Goal: Task Accomplishment & Management: Complete application form

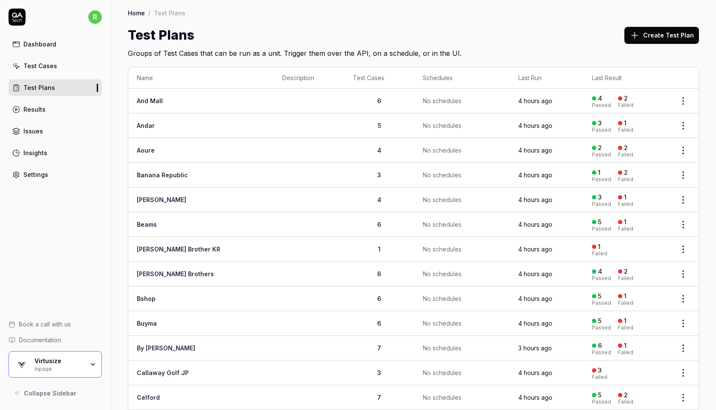
click at [38, 365] on div "Inpage" at bounding box center [59, 368] width 49 height 7
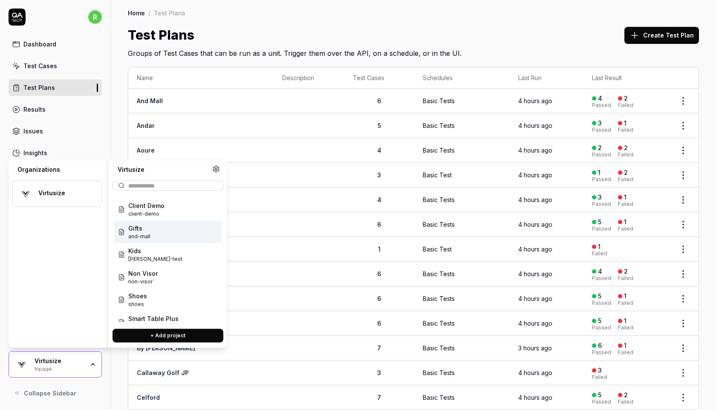
scroll to position [43, 0]
click at [172, 227] on div "Gifts and-mall" at bounding box center [167, 231] width 107 height 23
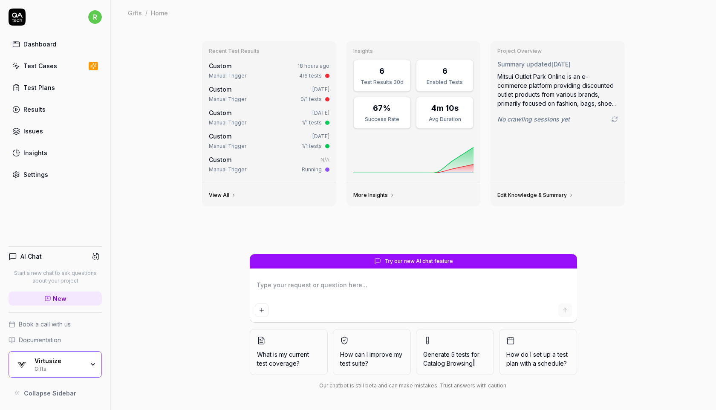
click at [62, 70] on link "Test Cases" at bounding box center [55, 66] width 93 height 17
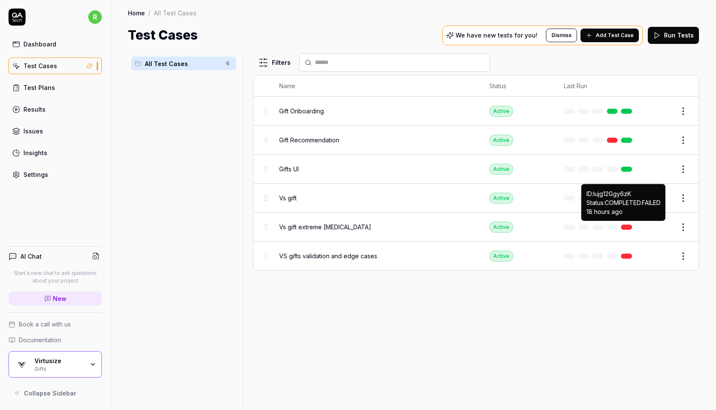
click at [623, 225] on link at bounding box center [626, 227] width 11 height 5
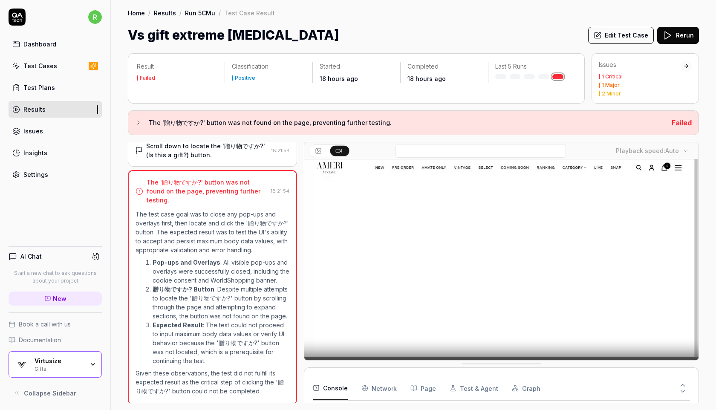
scroll to position [45, 0]
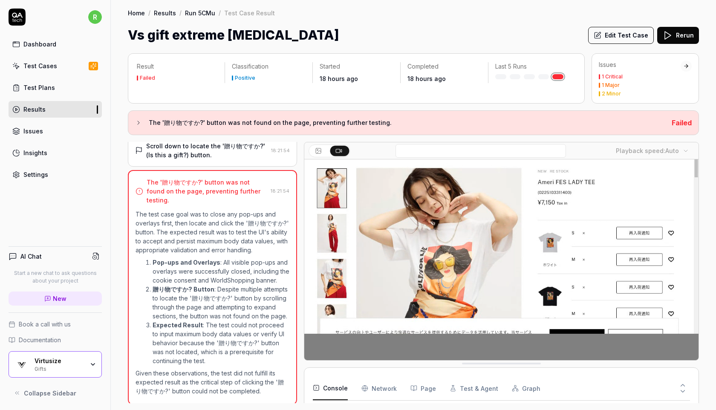
click at [680, 34] on button "Rerun" at bounding box center [678, 35] width 42 height 17
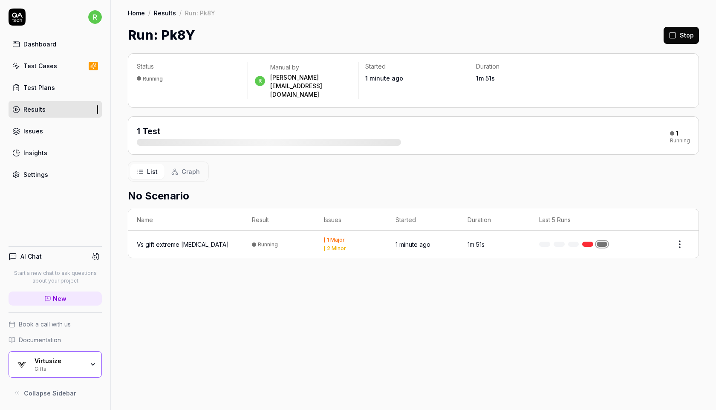
click at [164, 12] on link "Results" at bounding box center [165, 13] width 22 height 9
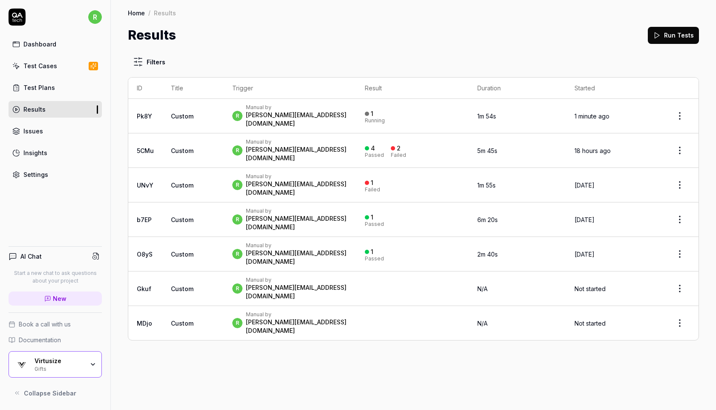
click at [348, 311] on div "r Manual by rachel.fabrigar@virtusize.com" at bounding box center [289, 323] width 115 height 24
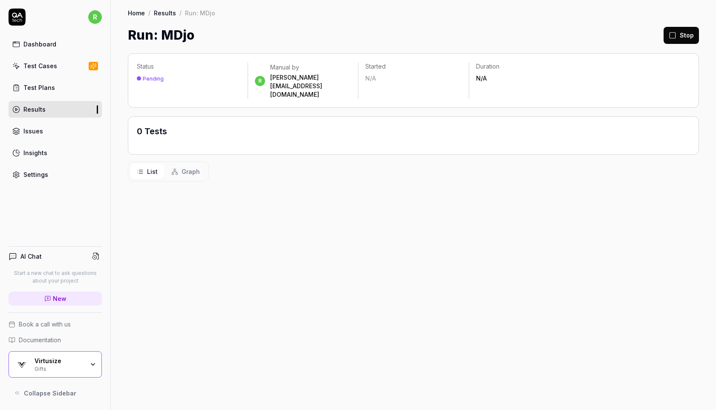
click at [57, 67] on link "Test Cases" at bounding box center [55, 66] width 93 height 17
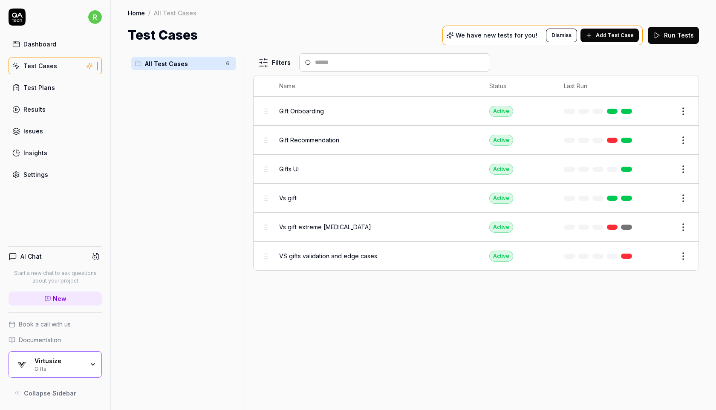
click at [360, 256] on span "VS gifts validation and edge cases" at bounding box center [328, 255] width 98 height 9
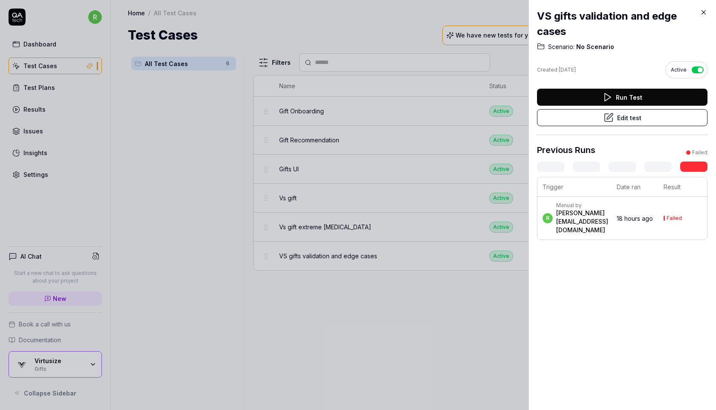
click at [603, 209] on div "Manual by" at bounding box center [582, 205] width 52 height 7
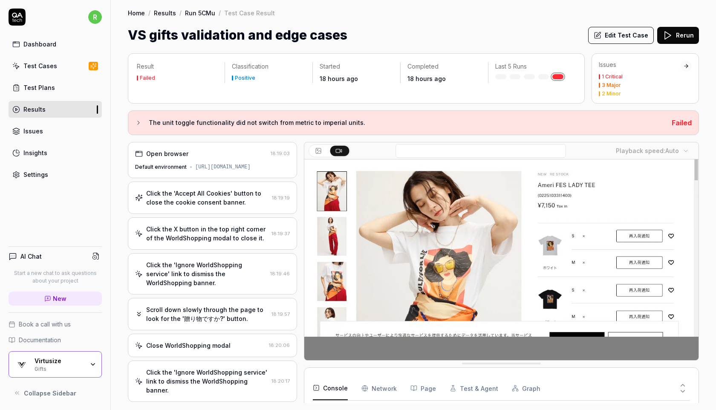
click at [617, 35] on button "Edit Test Case" at bounding box center [621, 35] width 66 height 17
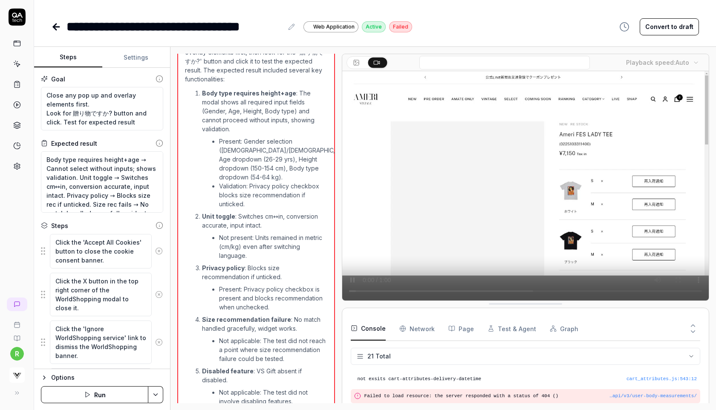
scroll to position [658, 0]
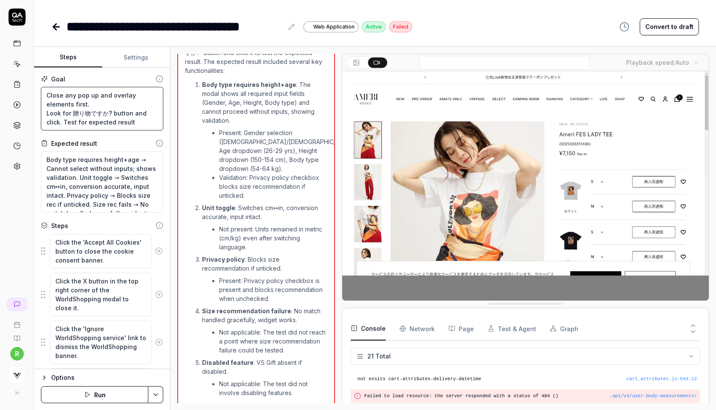
click at [104, 119] on textarea "Close any pop up and overlay elements first. Look for 贈り物ですか? button and click.…" at bounding box center [102, 108] width 122 height 43
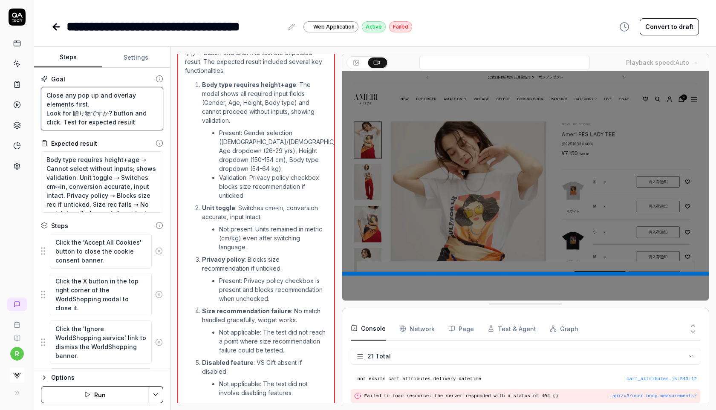
click at [104, 119] on textarea "Close any pop up and overlay elements first. Look for 贈り物ですか? button and click.…" at bounding box center [102, 108] width 122 height 43
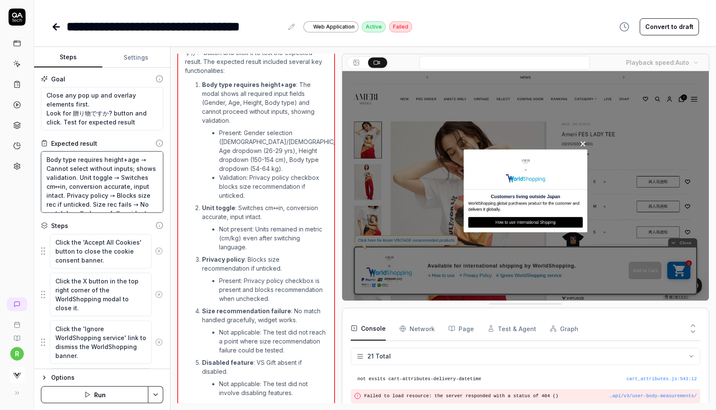
click at [98, 167] on textarea "Body type requires height+age → Cannot select without inputs; shows validation.…" at bounding box center [102, 181] width 122 height 61
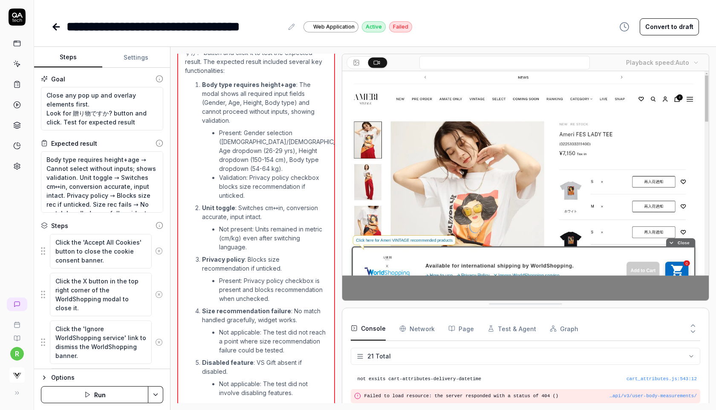
click at [463, 33] on div "**********" at bounding box center [375, 26] width 648 height 19
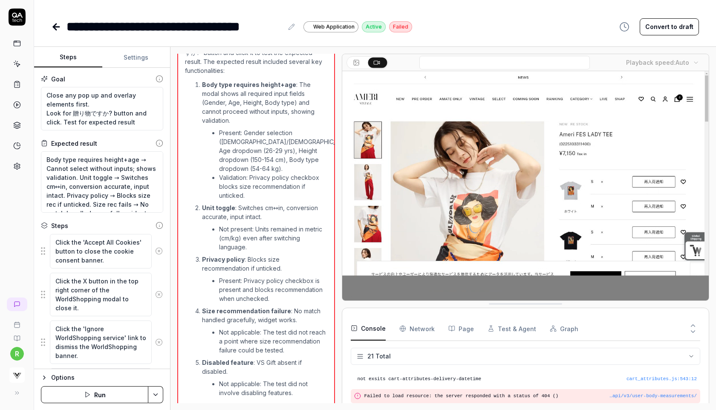
click at [466, 13] on div "**********" at bounding box center [375, 18] width 682 height 36
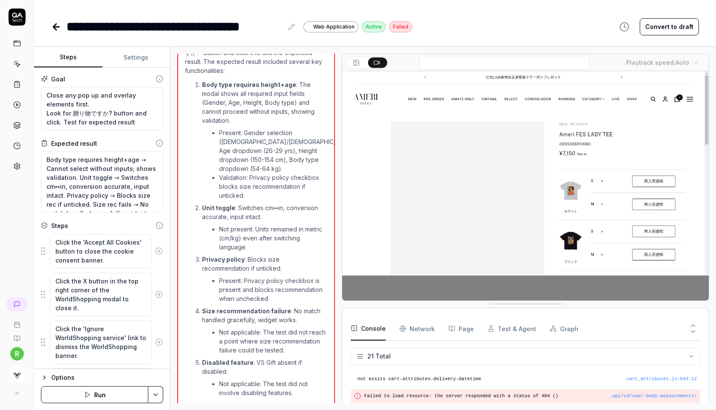
type textarea "*"
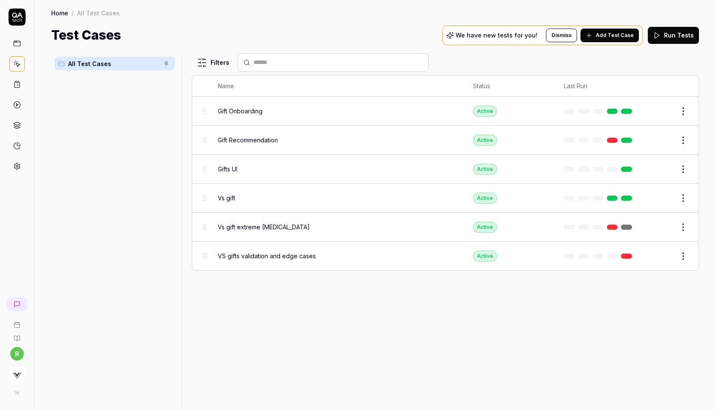
click at [607, 31] on button "Add Test Case" at bounding box center [609, 36] width 58 height 14
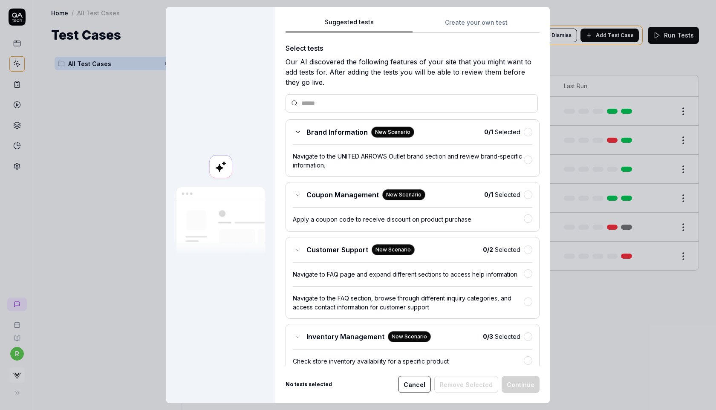
click at [482, 24] on div "Suggested tests Create your own test Select tests Our AI discovered the followi…" at bounding box center [412, 205] width 274 height 396
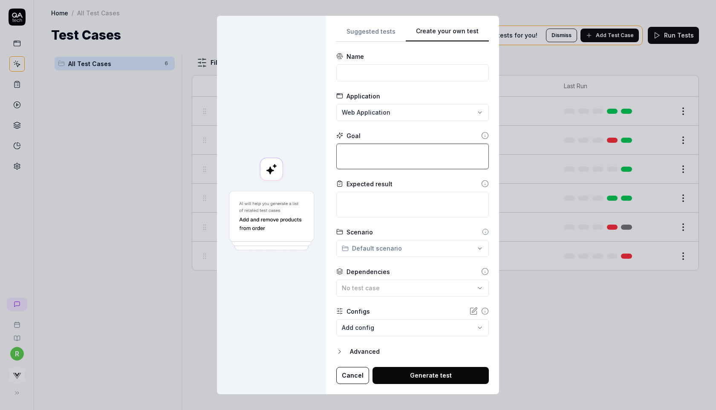
click at [380, 154] on textarea at bounding box center [412, 157] width 153 height 26
paste textarea "Close any pop up and overlay elements first. Look for 贈り物ですか? button and click.…"
type textarea "*"
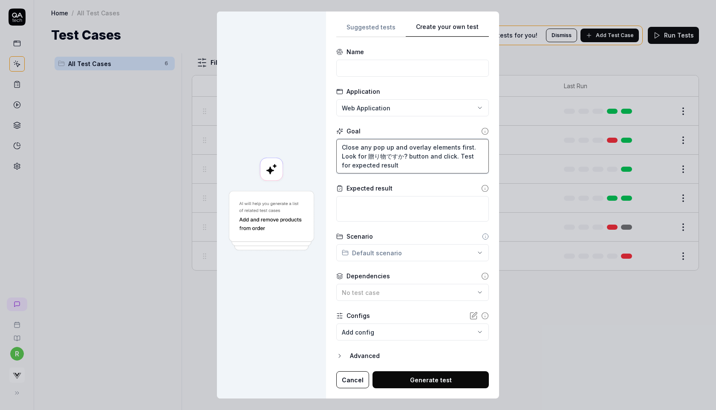
type textarea "Close any pop up and overlay elements first. Look for 贈り物ですか? button and click.…"
click at [351, 214] on textarea at bounding box center [412, 209] width 153 height 26
paste textarea "Body type requires height+age → Cannot select without inputs; shows validation.…"
type textarea "*"
type textarea "Body type requires height+age → Cannot select without inputs; shows validation.…"
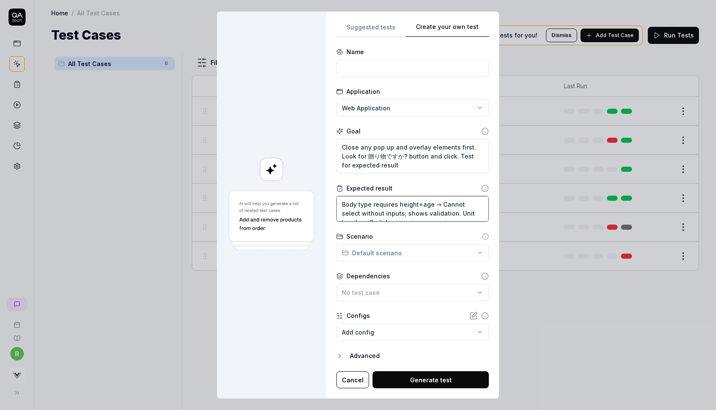
scroll to position [5, 0]
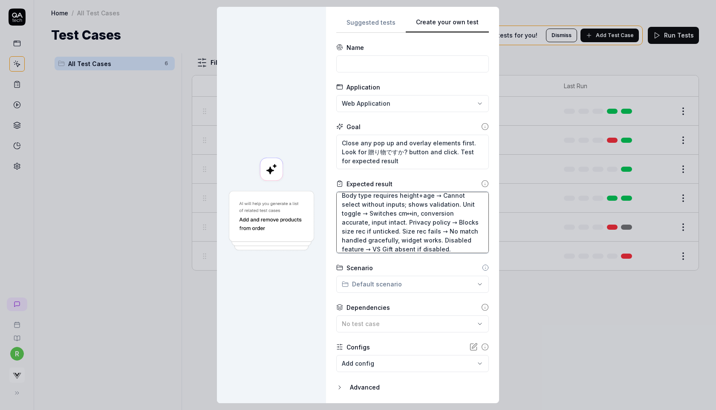
drag, startPoint x: 459, startPoint y: 203, endPoint x: 422, endPoint y: 212, distance: 37.7
click at [422, 212] on textarea "Body type requires height+age → Cannot select without inputs; shows validation.…" at bounding box center [412, 222] width 153 height 61
type textarea "*"
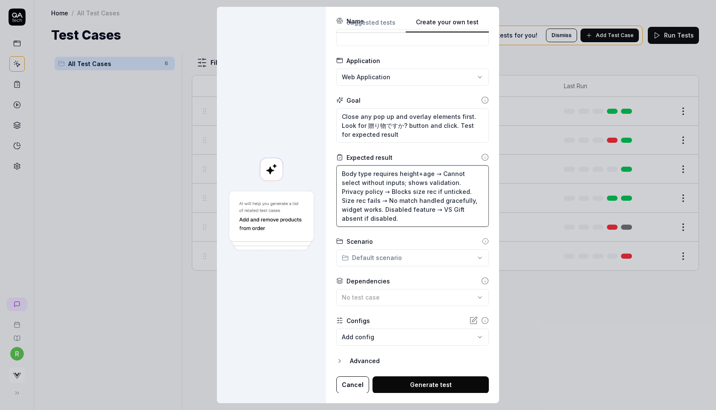
type textarea "Body type requires height+age → Cannot select without inputs; shows validation.…"
click at [416, 384] on button "Generate test" at bounding box center [430, 384] width 116 height 17
type textarea "*"
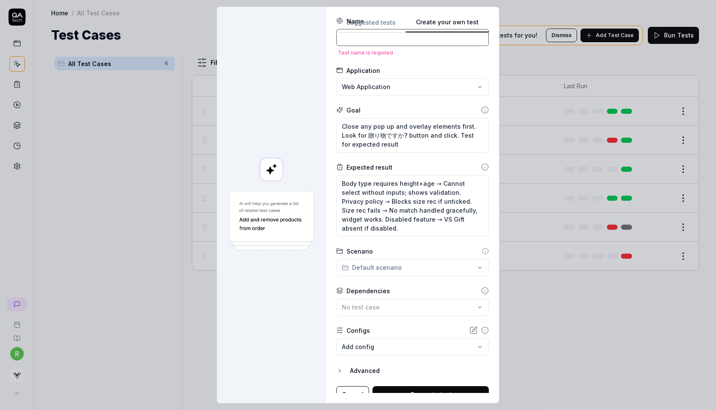
scroll to position [0, 0]
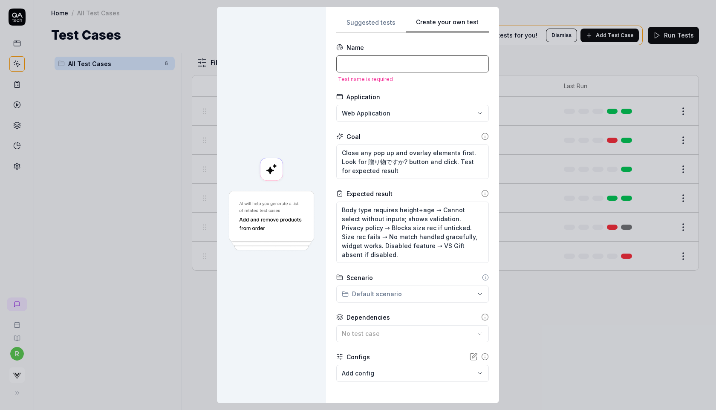
click at [394, 67] on input at bounding box center [412, 63] width 153 height 17
type input "T"
type textarea "*"
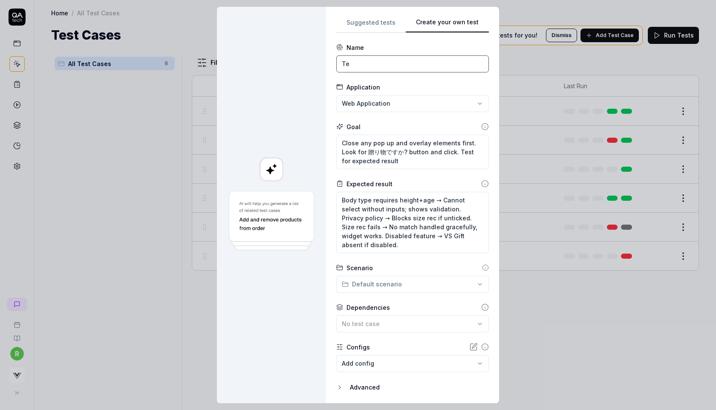
type input "T"
type textarea "*"
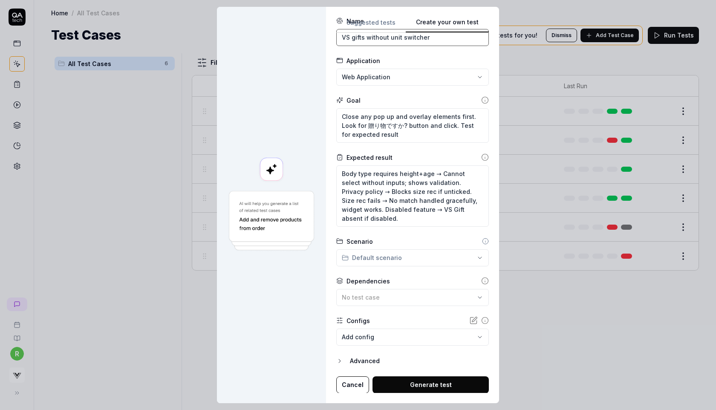
type input "VS gifts without unit switcher"
click at [417, 382] on button "Generate test" at bounding box center [430, 384] width 116 height 17
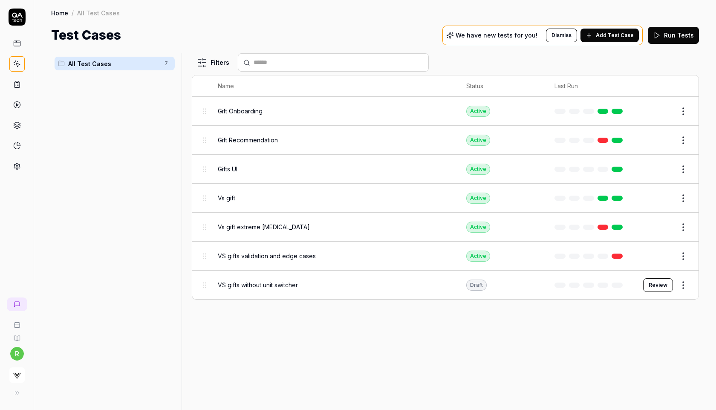
click at [657, 283] on button "Review" at bounding box center [658, 285] width 30 height 14
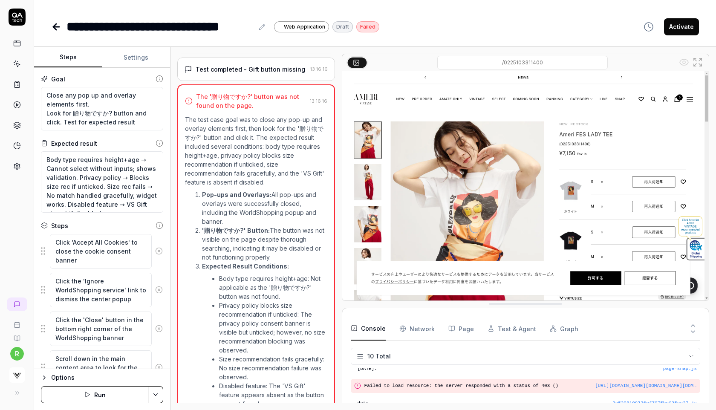
scroll to position [545, 0]
drag, startPoint x: 251, startPoint y: 105, endPoint x: 208, endPoint y: 104, distance: 42.7
click at [208, 104] on div "The '贈り物ですか?' button was not found on the page." at bounding box center [251, 102] width 110 height 18
copy div "'贈り物ですか?'"
click at [94, 104] on textarea "Close any pop up and overlay elements first. Look for 贈り物ですか? button and click.…" at bounding box center [102, 108] width 122 height 43
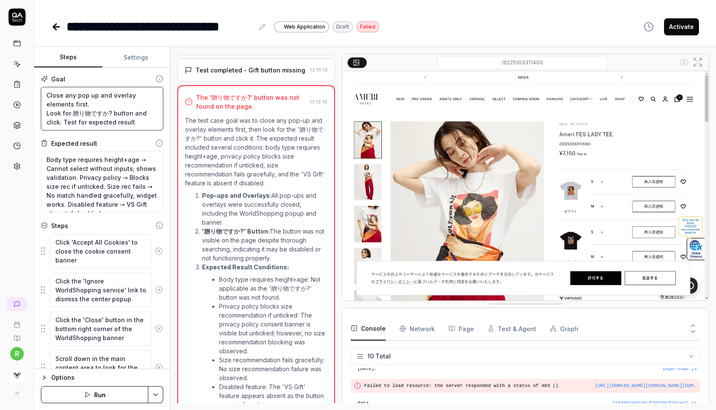
type textarea "*"
type textarea "Close any pop up and overlay elements first. Look for 贈り物ですか? button and click.…"
type textarea "*"
type textarea "Close any pop up and overlay elements first. A Look for 贈り物ですか? button and clic…"
type textarea "*"
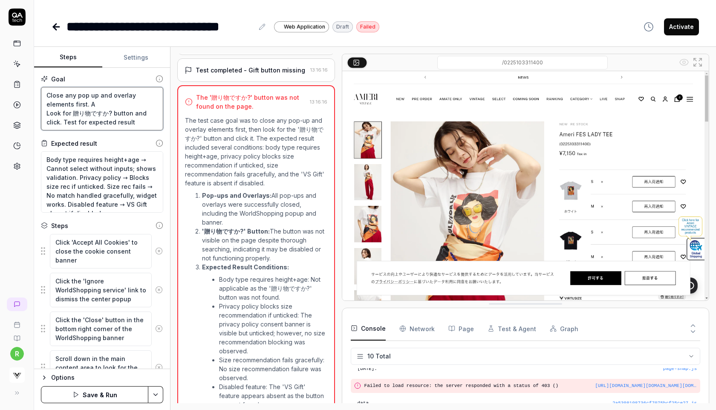
type textarea "Close any pop up and overlay elements first. Ac Look for 贈り物ですか? button and cli…"
type textarea "*"
type textarea "Close any pop up and overlay elements first. Acc Look for 贈り物ですか? button and cl…"
type textarea "*"
type textarea "Close any pop up and overlay elements first. Acce Look for 贈り物ですか? button and c…"
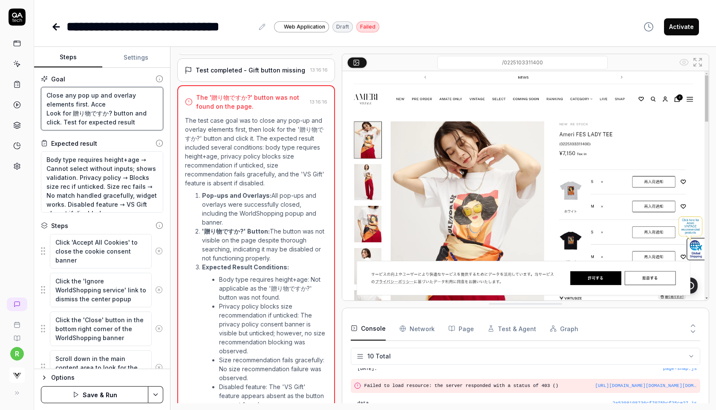
type textarea "*"
type textarea "Close any pop up and overlay elements first. Accep Look for 贈り物ですか? button and …"
type textarea "*"
type textarea "Close any pop up and overlay elements first. Accept Look for 贈り物ですか? button and…"
type textarea "*"
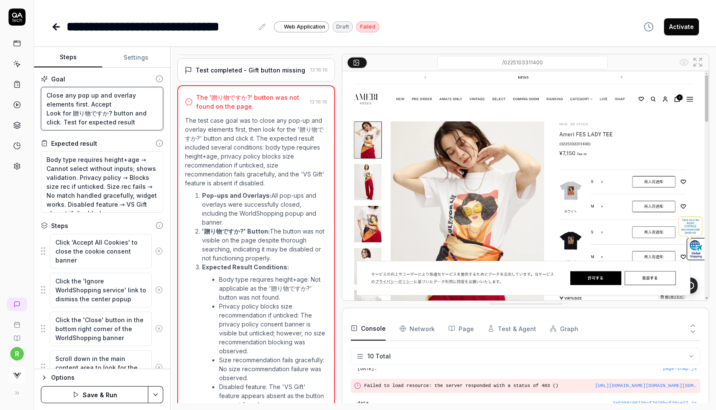
type textarea "Close any pop up and overlay elements first. Accept Look for 贈り物ですか? button and…"
type textarea "*"
type textarea "Close any pop up and overlay elements first. Accept c Look for 贈り物ですか? button a…"
type textarea "*"
type textarea "Close any pop up and overlay elements first. Accept co Look for 贈り物ですか? button …"
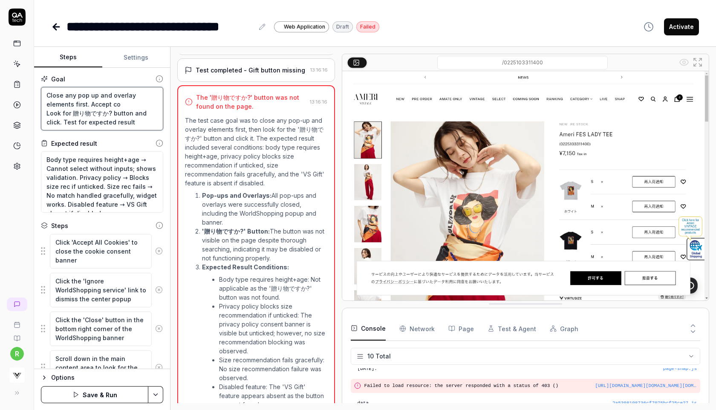
type textarea "*"
type textarea "Close any pop up and overlay elements first. Accept coo Look for 贈り物ですか? button…"
type textarea "*"
type textarea "Close any pop up and overlay elements first. Accept cook Look for 贈り物ですか? butto…"
type textarea "*"
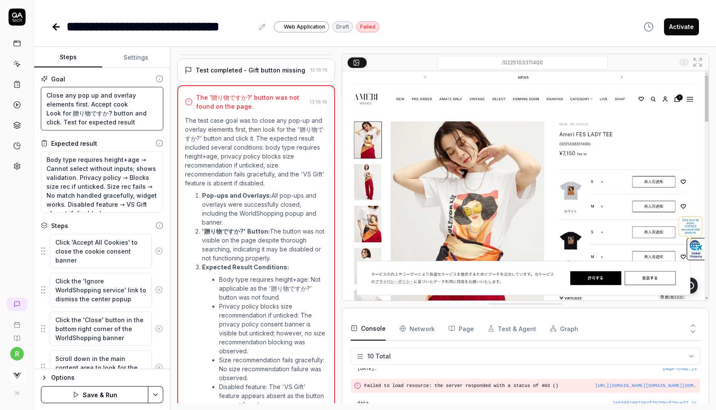
type textarea "Close any pop up and overlay elements first. Accept cooki Look for 贈り物ですか? butt…"
type textarea "*"
type textarea "Close any pop up and overlay elements first. Accept cookie Look for 贈り物ですか? but…"
type textarea "*"
type textarea "Close any pop up and overlay elements first. Accept cookies Look for 贈り物ですか? bu…"
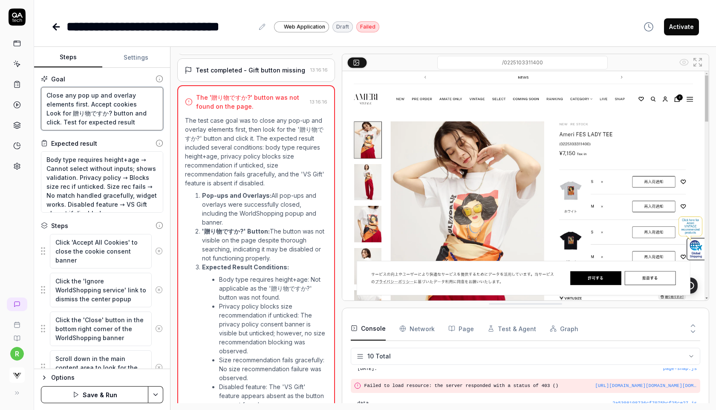
type textarea "*"
type textarea "Close any pop up and overlay elements first. Accept cookies Look for 贈り物ですか? bu…"
type textarea "*"
type textarea "Close any pop up and overlay elements first. Accept cookies i Look for 贈り物ですか? …"
type textarea "*"
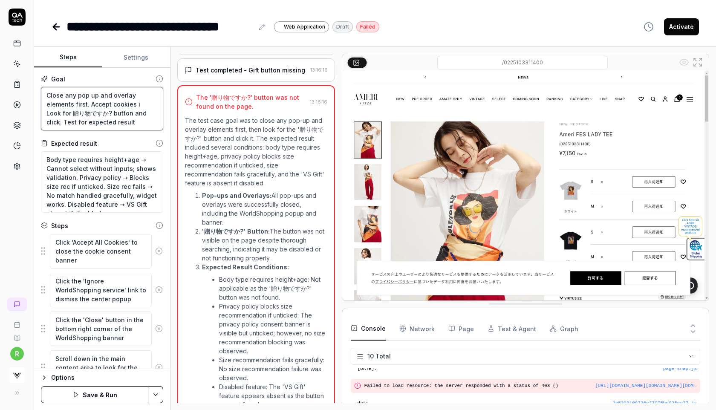
type textarea "Close any pop up and overlay elements first. Accept cookies if Look for 贈り物ですか?…"
type textarea "*"
type textarea "Close any pop up and overlay elements first. Accept cookies if t Look for 贈り物です…"
type textarea "*"
type textarea "Close any pop up and overlay elements first. Accept cookies if th Look for 贈り物で…"
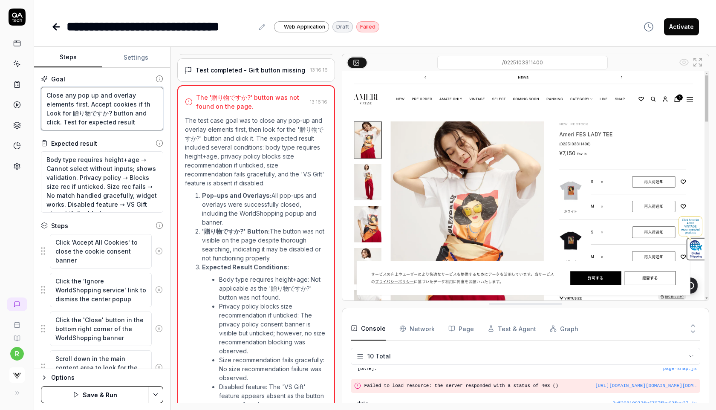
type textarea "*"
type textarea "Close any pop up and overlay elements first. Accept cookies if the Look for 贈り物…"
type textarea "*"
type textarea "Close any pop up and overlay elements first. Accept cookies if ther Look for 贈り…"
type textarea "*"
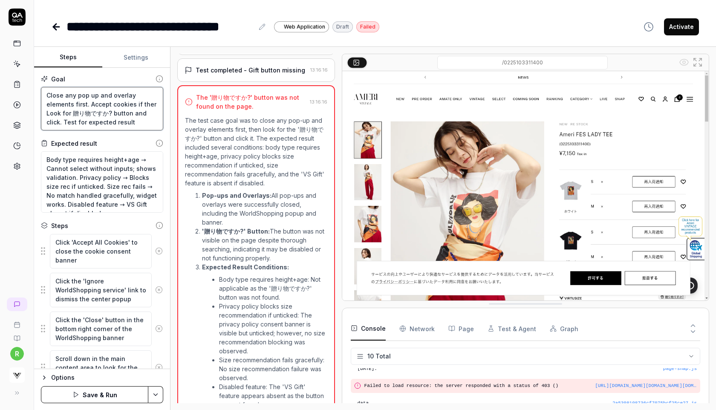
type textarea "Close any pop up and overlay elements first. Accept cookies if there Look for 贈…"
type textarea "*"
type textarea "Close any pop up and overlay elements first. Accept cookies if there i Look for…"
type textarea "*"
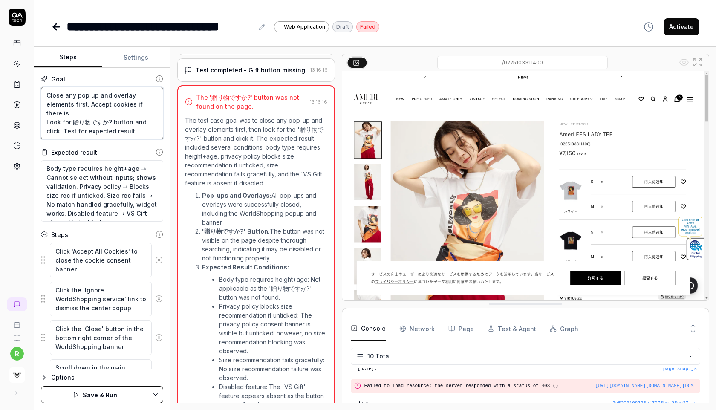
type textarea "Close any pop up and overlay elements first. Accept cookies if there is Look fo…"
type textarea "*"
type textarea "Close any pop up and overlay elements first. Accept cookies if there is a Look …"
type textarea "*"
type textarea "Close any pop up and overlay elements first. Accept cookies if there is an Look…"
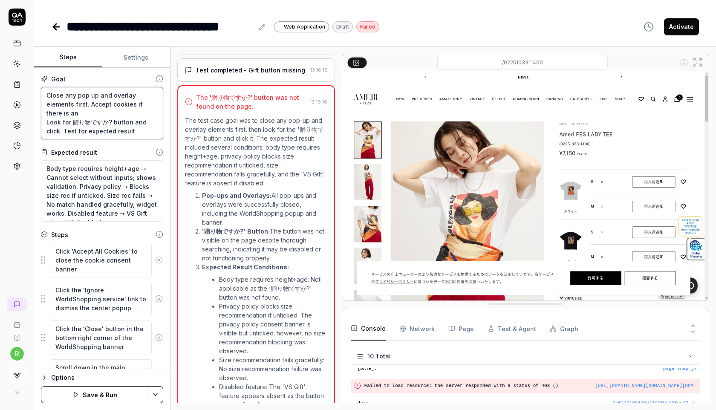
type textarea "*"
type textarea "Close any pop up and overlay elements first. Accept cookies if there is any Loo…"
type textarea "*"
type textarea "Close any pop up and overlay elements first. Accept cookies if there is any. Lo…"
click at [96, 394] on button "Save & Run" at bounding box center [94, 394] width 107 height 17
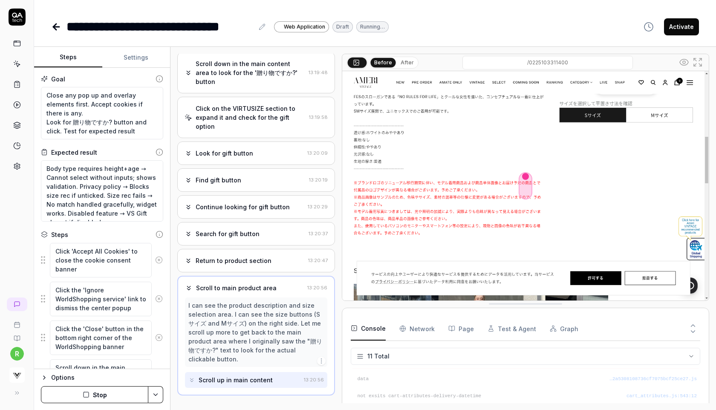
scroll to position [158, 0]
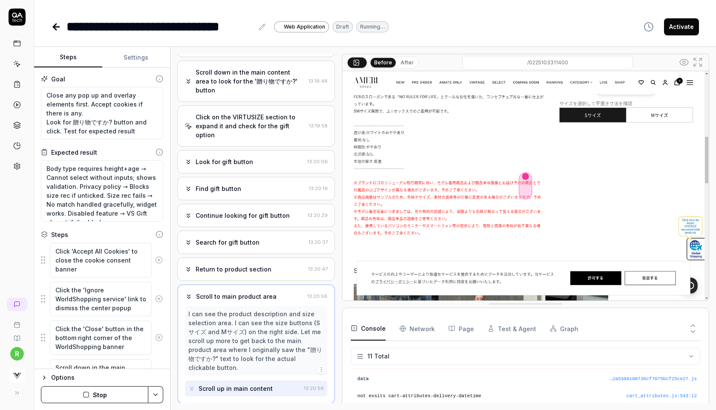
drag, startPoint x: 666, startPoint y: 279, endPoint x: 519, endPoint y: 0, distance: 314.7
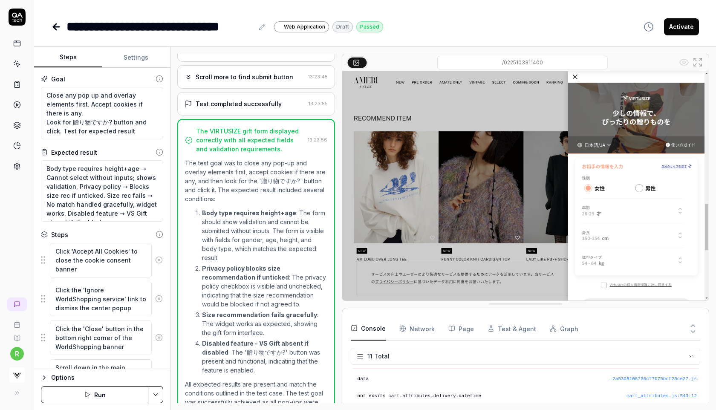
scroll to position [854, 0]
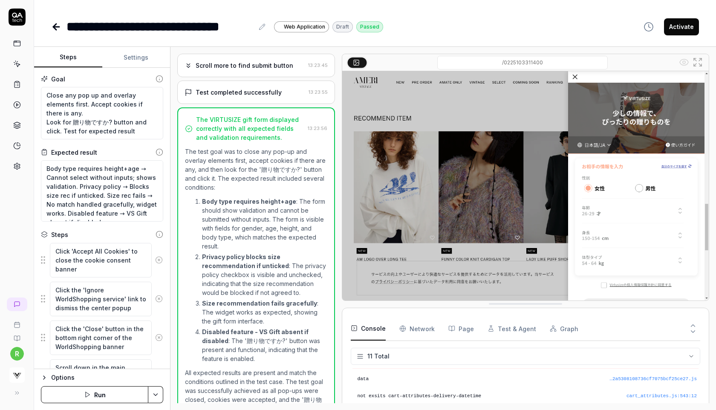
click at [58, 27] on icon at bounding box center [56, 27] width 6 height 0
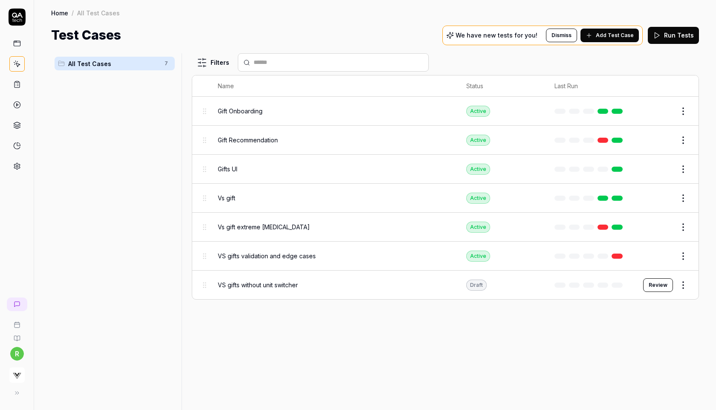
click at [683, 283] on html "r Home / All Test Cases Home / All Test Cases Test Cases We have new tests for …" at bounding box center [358, 205] width 716 height 410
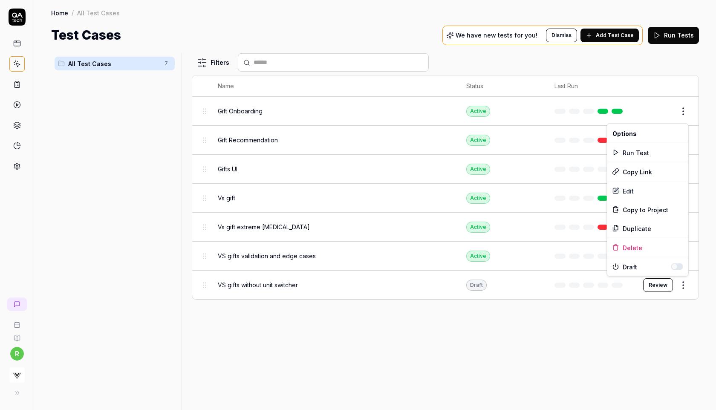
click at [676, 266] on button "button" at bounding box center [677, 266] width 12 height 7
click at [546, 319] on html "r Home / All Test Cases Home / All Test Cases Test Cases We have new tests for …" at bounding box center [358, 205] width 716 height 410
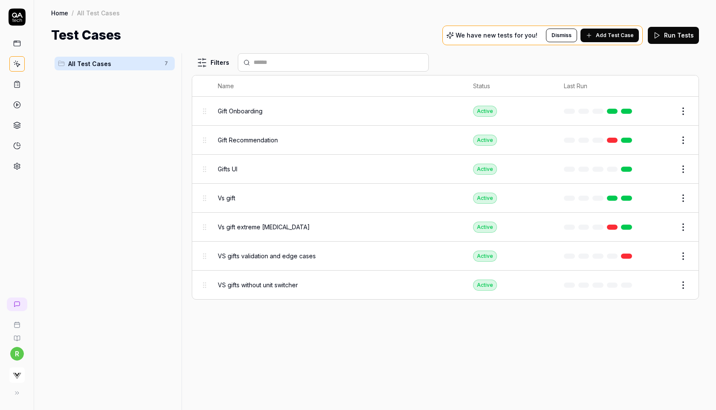
click at [675, 39] on button "Run Tests" at bounding box center [673, 35] width 51 height 17
click at [315, 256] on div "VS gifts validation and edge cases" at bounding box center [337, 255] width 238 height 9
click at [259, 255] on span "VS gifts validation and edge cases" at bounding box center [267, 255] width 98 height 9
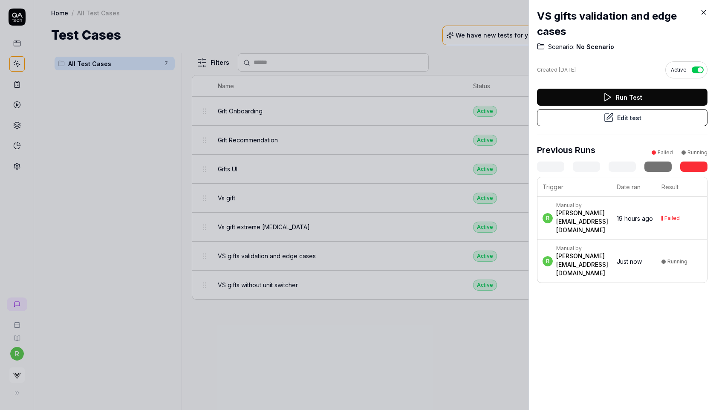
click at [653, 221] on time "19 hours ago" at bounding box center [635, 218] width 36 height 7
click at [577, 224] on div "[PERSON_NAME][EMAIL_ADDRESS][DOMAIN_NAME]" at bounding box center [582, 222] width 52 height 26
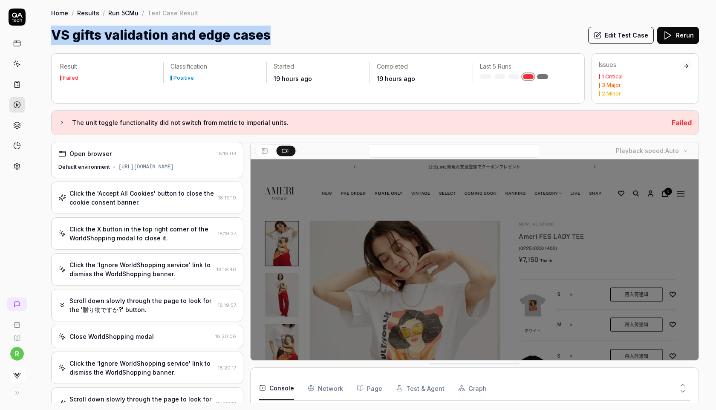
drag, startPoint x: 271, startPoint y: 32, endPoint x: 51, endPoint y: 32, distance: 220.3
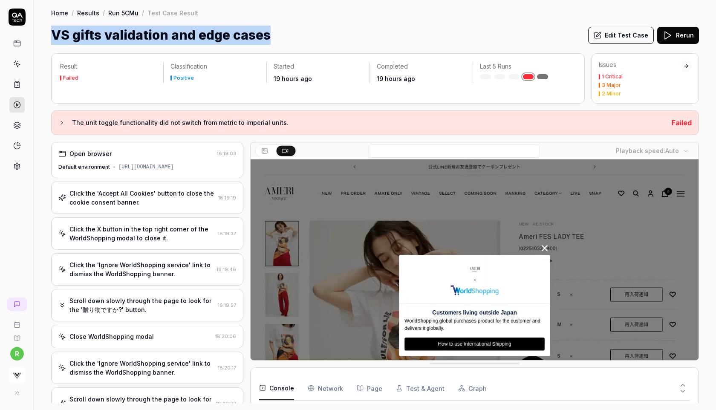
click at [51, 32] on div "VS gifts validation and edge cases Edit Test Case Rerun" at bounding box center [375, 35] width 648 height 19
copy h1 "VS gifts validation and edge cases"
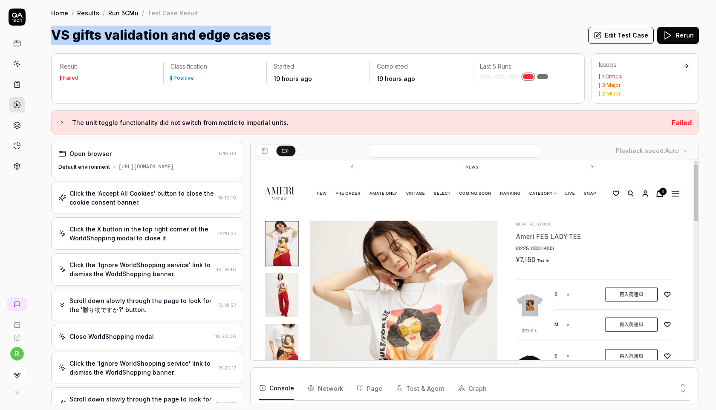
click at [609, 33] on button "Edit Test Case" at bounding box center [621, 35] width 66 height 17
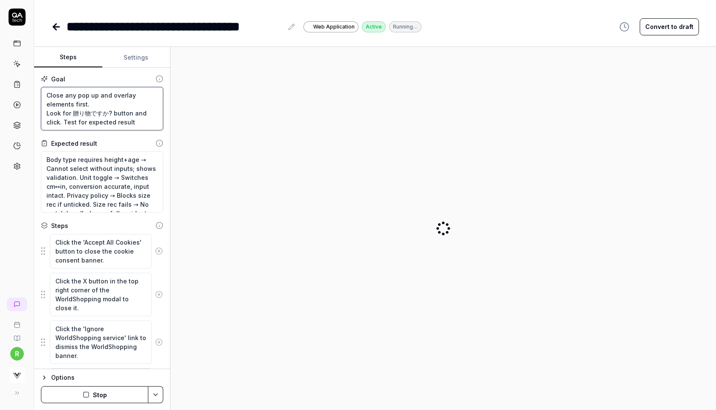
click at [115, 106] on textarea "Close any pop up and overlay elements first. Look for 贈り物ですか? button and click.…" at bounding box center [102, 108] width 122 height 43
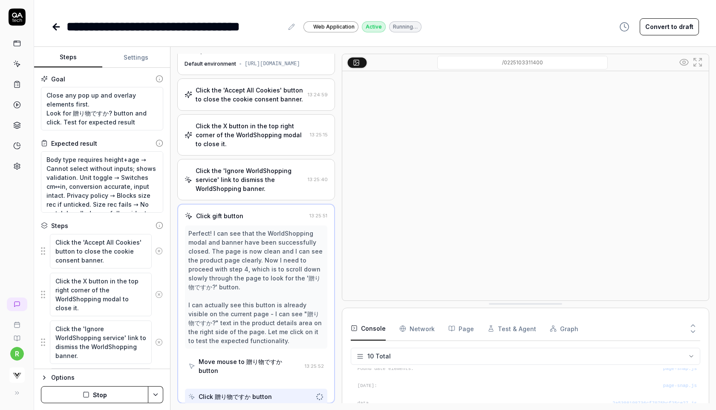
scroll to position [14, 0]
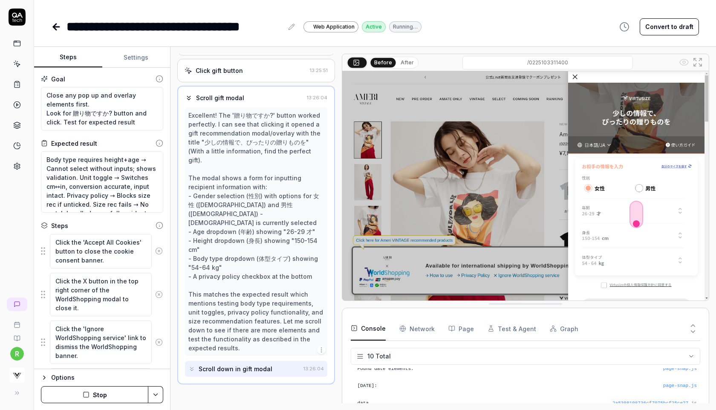
scroll to position [158, 0]
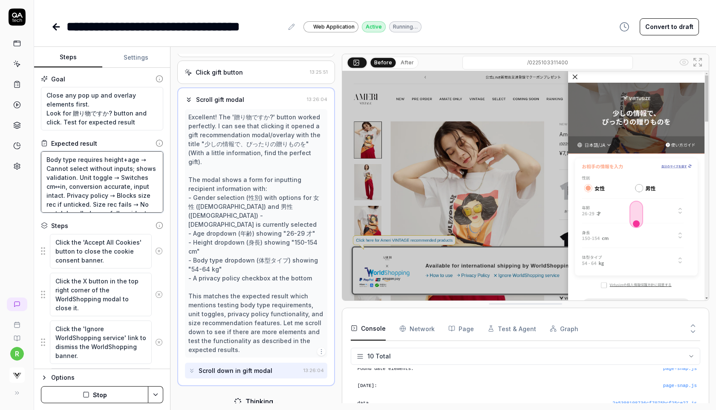
click at [107, 176] on textarea "Body type requires height+age → Cannot select without inputs; shows validation.…" at bounding box center [102, 181] width 122 height 61
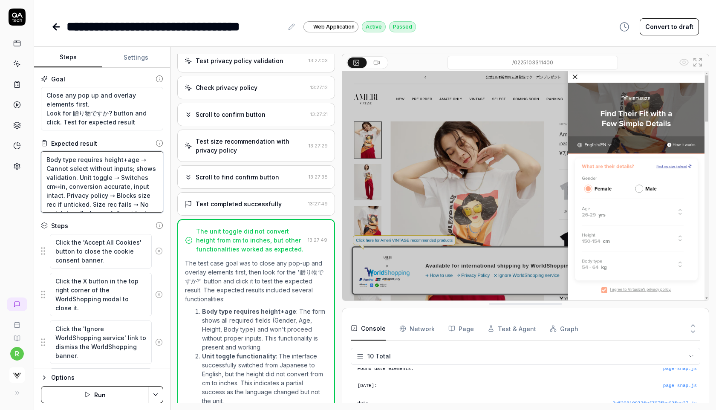
scroll to position [352, 0]
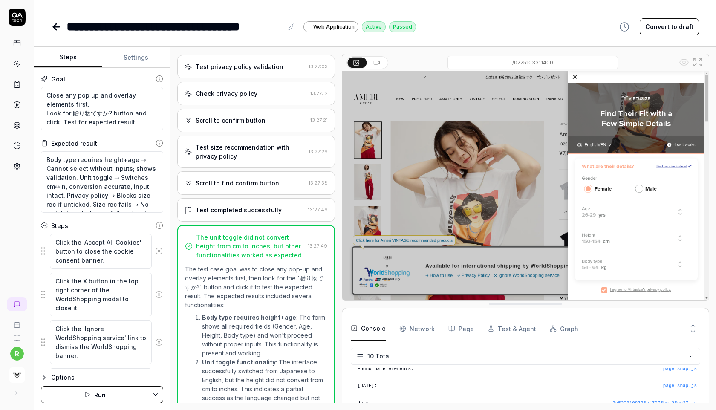
click at [275, 214] on div "Test completed successfully" at bounding box center [239, 209] width 86 height 9
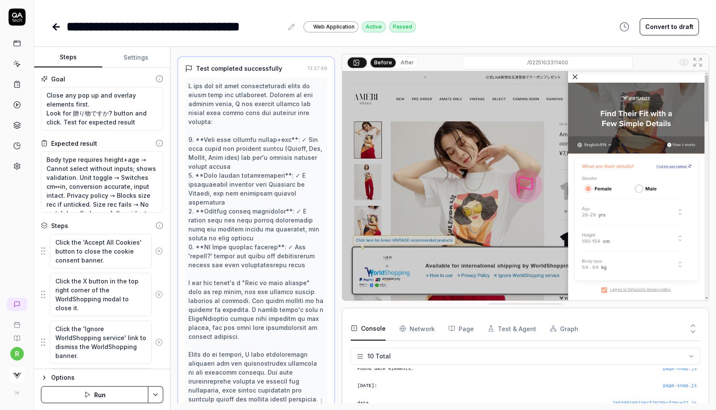
scroll to position [516, 0]
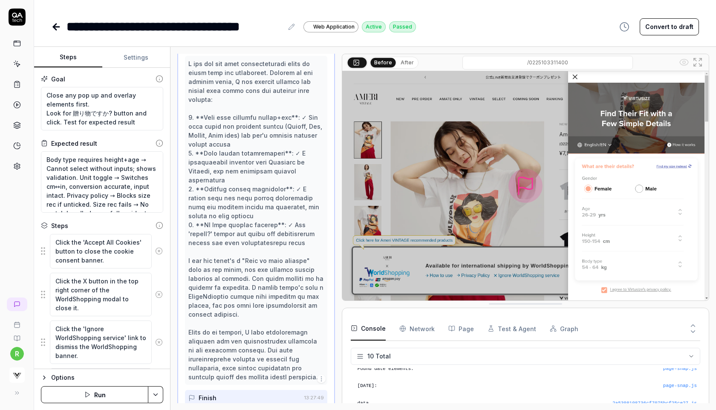
click at [12, 44] on link at bounding box center [16, 43] width 15 height 15
type textarea "*"
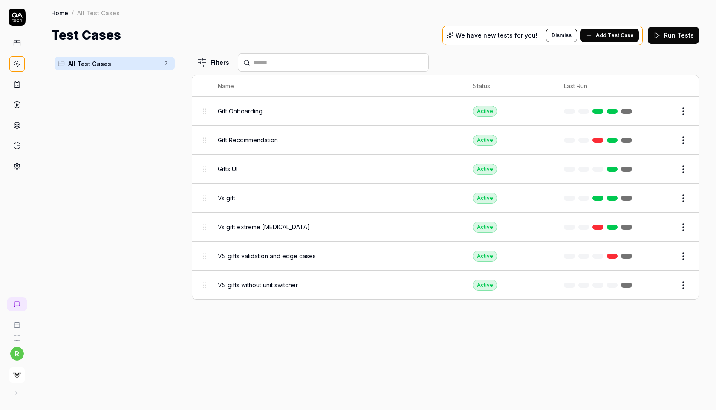
click at [615, 39] on button "Add Test Case" at bounding box center [609, 36] width 58 height 14
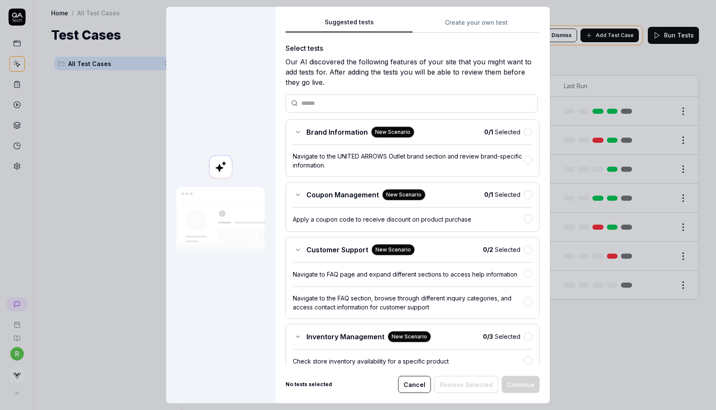
click at [473, 25] on div "Suggested tests Create your own test Select tests Our AI discovered the followi…" at bounding box center [412, 205] width 274 height 396
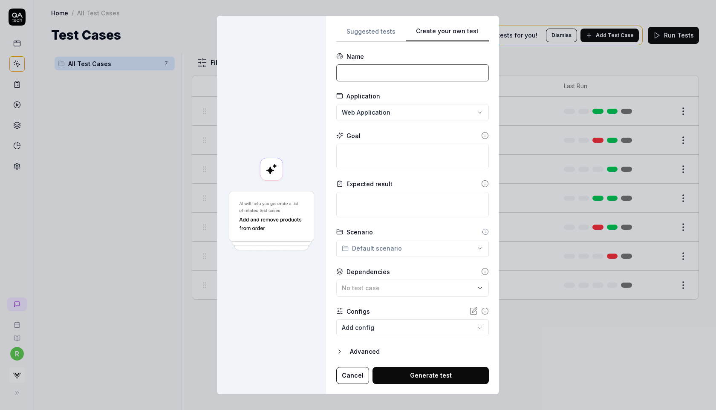
click at [416, 72] on input at bounding box center [412, 72] width 153 height 17
click at [369, 156] on textarea at bounding box center [412, 157] width 153 height 26
paste textarea "VS gifts validation and edge cases"
type textarea "*"
type textarea "VS gifts validation and edge cases"
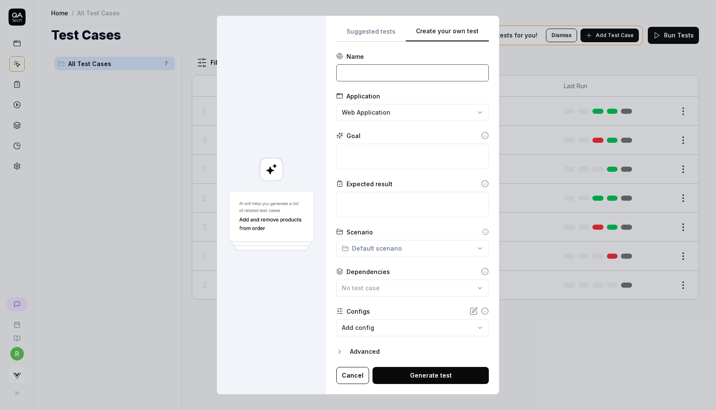
click at [417, 69] on input at bounding box center [412, 72] width 153 height 17
paste input "VS gifts validation and edge cases"
click at [448, 75] on input "VS gifts validation and edge cases without uit switcher" at bounding box center [412, 72] width 153 height 17
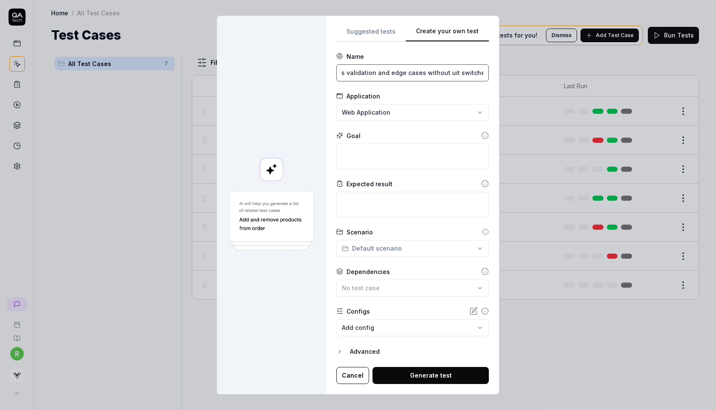
click at [448, 75] on input "VS gifts validation and edge cases without uit switcher" at bounding box center [412, 72] width 153 height 17
click at [442, 77] on input "VS gifts validation and edge cases without unit switcher" at bounding box center [412, 72] width 153 height 17
click at [434, 74] on input "VS gifts validation and edge cases without unit switcher" at bounding box center [412, 72] width 153 height 17
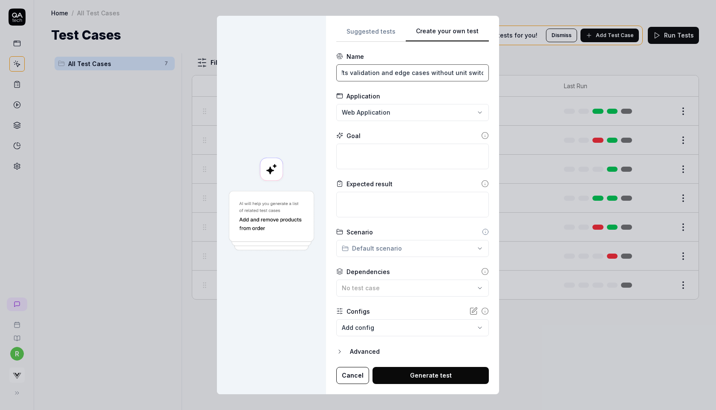
click at [434, 74] on input "VS gifts validation and edge cases without unit switcher" at bounding box center [412, 72] width 153 height 17
type input "VS gifts validation and edge cases wo unit switcher"
click at [381, 155] on textarea at bounding box center [412, 157] width 153 height 26
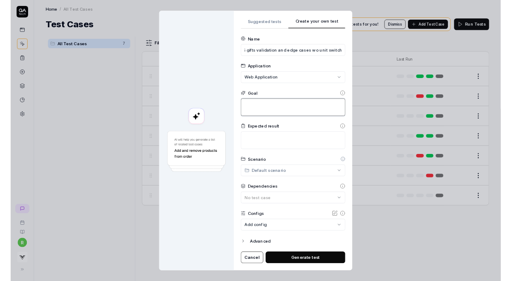
scroll to position [0, 0]
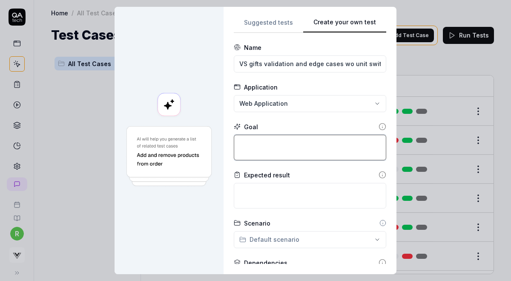
paste textarea "Close any pop up and overlay elements first. Look for 贈り物ですか? button and click.…"
type textarea "Close any pop up and overlay elements first. Look for 贈り物ですか? button and click.…"
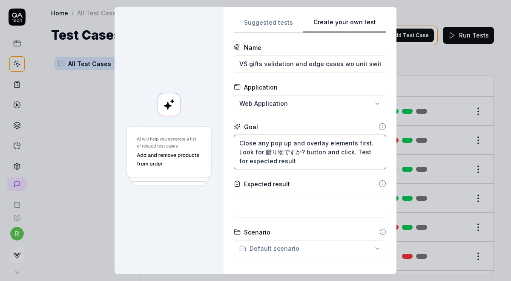
click at [293, 141] on textarea "Close any pop up and overlay elements first. Look for 贈り物ですか? button and click.…" at bounding box center [310, 152] width 153 height 35
click at [374, 144] on textarea "Close any pop up and overlay elements first. Look for 贈り物ですか? button and click.…" at bounding box center [310, 152] width 153 height 35
type textarea "*"
type textarea "Close any pop up and overlay elements first.A Look for 贈り物ですか? button and click…"
type textarea "*"
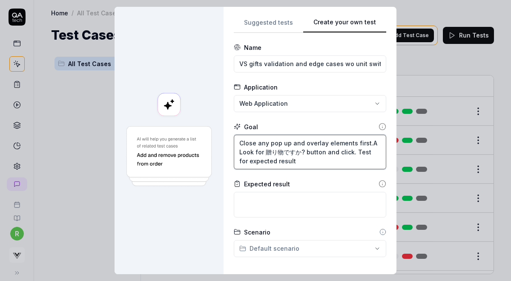
type textarea "Close any pop up and overlay elements first.Ac Look for 贈り物ですか? button and clic…"
type textarea "*"
type textarea "Close any pop up and overlay elements first.Ace Look for 贈り物ですか? button and cli…"
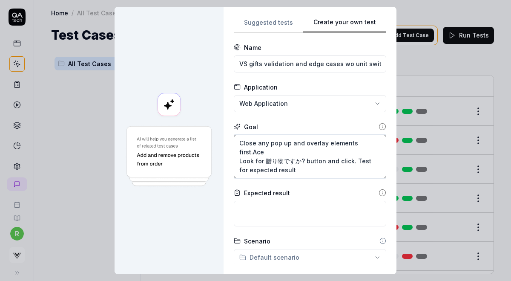
type textarea "*"
type textarea "Close any pop up and overlay elements first.Acee Look for 贈り物ですか? button and cl…"
type textarea "*"
type textarea "Close any pop up and overlay elements first.Ace Look for 贈り物ですか? button and cli…"
type textarea "*"
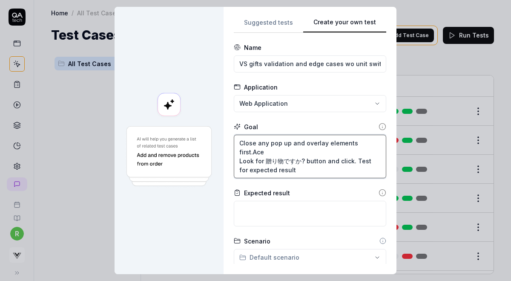
type textarea "Close any pop up and overlay elements first.Ac Look for 贈り物ですか? button and clic…"
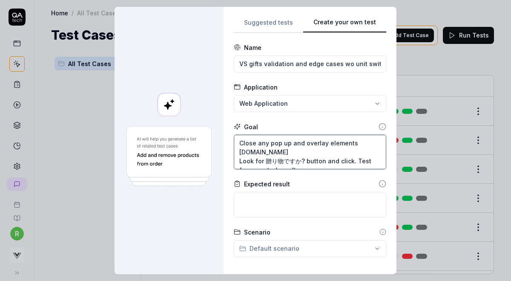
type textarea "*"
type textarea "Close any pop up and overlay elements first.Acc Look for 贈り物ですか? button and cli…"
type textarea "*"
type textarea "Close any pop up and overlay elements first.Acce Look for 贈り物ですか? button and cl…"
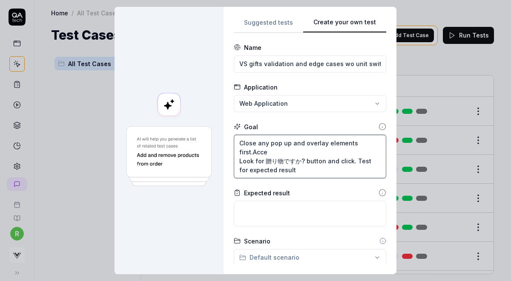
type textarea "*"
type textarea "Close any pop up and overlay elements first.Accep Look for 贈り物ですか? button and c…"
type textarea "*"
type textarea "Close any pop up and overlay elements first.Accept Look for 贈り物ですか? button and …"
type textarea "*"
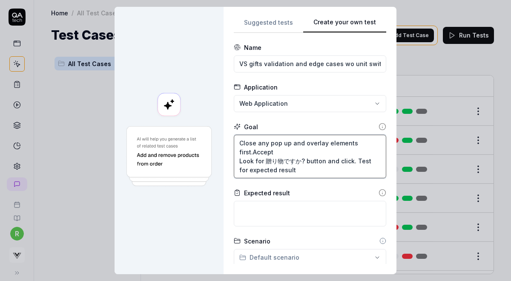
type textarea "Close any pop up and overlay elements first.Accept Look for 贈り物ですか? button and …"
type textarea "*"
type textarea "Close any pop up and overlay elements first.Accept c Look for 贈り物ですか? button an…"
type textarea "*"
type textarea "Close any pop up and overlay elements first.Accept co Look for 贈り物ですか? button a…"
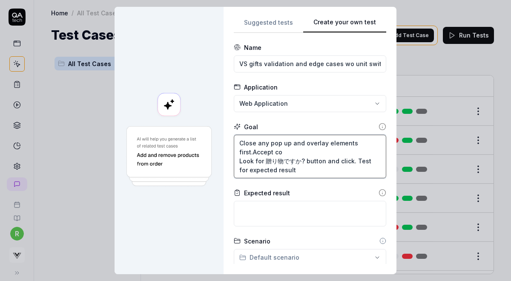
type textarea "*"
type textarea "Close any pop up and overlay elements first.Accept coo Look for 贈り物ですか? button …"
type textarea "*"
type textarea "Close any pop up and overlay elements first.Accept cook Look for 贈り物ですか? button…"
type textarea "*"
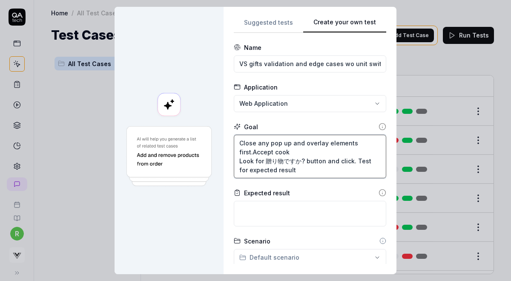
type textarea "Close any pop up and overlay elements first.Accept cooki Look for 贈り物ですか? butto…"
type textarea "*"
type textarea "Close any pop up and overlay elements first.Accept cookie Look for 贈り物ですか? butt…"
type textarea "*"
type textarea "Close any pop up and overlay elements first.Accept cookies Look for 贈り物ですか? but…"
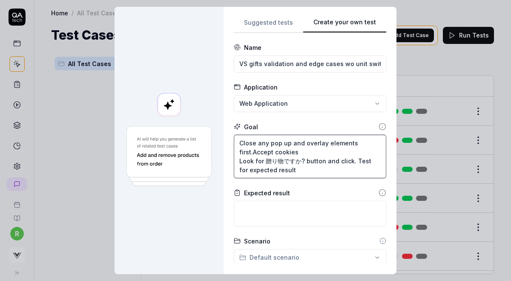
type textarea "*"
type textarea "Close any pop up and overlay elements first.Accept cookies Look for 贈り物ですか? but…"
type textarea "*"
type textarea "Close any pop up and overlay elements first.Accept cookies if Look for 贈り物ですか? …"
type textarea "*"
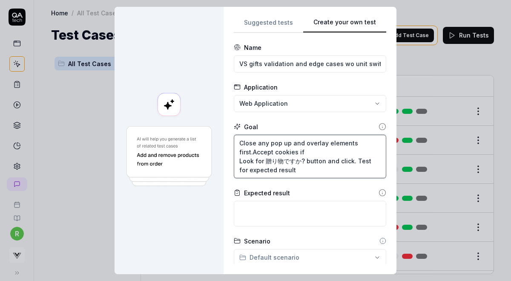
type textarea "Close any pop up and overlay elements first.Accept cookies if t Look for 贈り物ですか…"
type textarea "*"
type textarea "Close any pop up and overlay elements first.Accept cookies if th Look for 贈り物です…"
type textarea "*"
type textarea "Close any pop up and overlay elements first.Accept cookies if the Look for 贈り物で…"
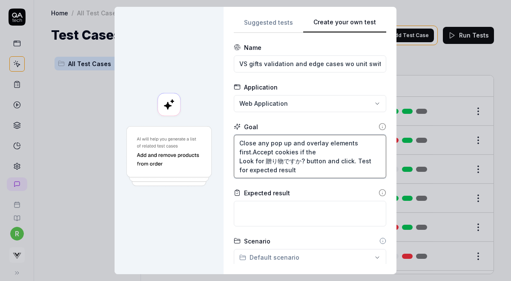
type textarea "*"
type textarea "Close any pop up and overlay elements first.Accept cookies if ther Look for 贈り物…"
type textarea "*"
type textarea "Close any pop up and overlay elements first.Accept cookies if there Look for 贈り…"
type textarea "*"
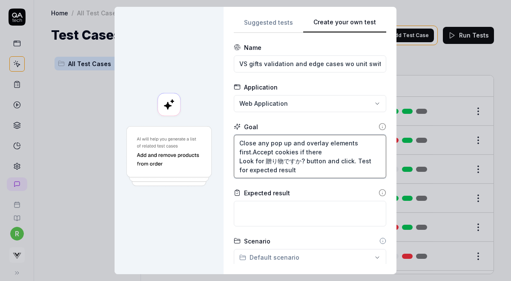
type textarea "Close any pop up and overlay elements first.Accept cookies if there Look for 贈り…"
type textarea "*"
type textarea "Close any pop up and overlay elements first.Accept cookies if there i Look for …"
type textarea "*"
type textarea "Close any pop up and overlay elements first.Accept cookies if there is Look for…"
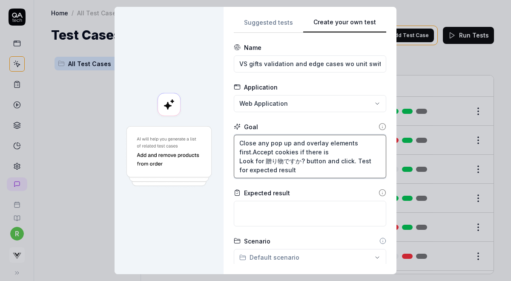
type textarea "*"
type textarea "Close any pop up and overlay elements first.Accept cookies if there is Look for…"
type textarea "*"
type textarea "Close any pop up and overlay elements first.Accept cookies if there is a Look f…"
type textarea "*"
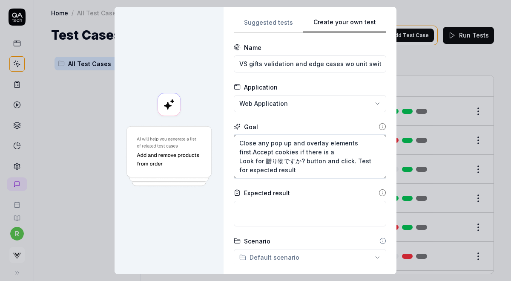
type textarea "Close any pop up and overlay elements first.Accept cookies if there is an Look …"
type textarea "*"
type textarea "Close any pop up and overlay elements first.Accept cookies if there is any Look…"
type textarea "*"
type textarea "Close any pop up and overlay elements first.Accept cookies if there is any. Loo…"
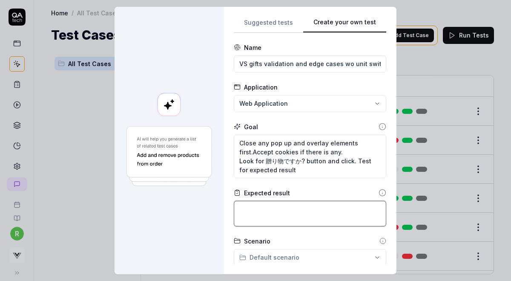
click at [264, 211] on textarea at bounding box center [310, 214] width 153 height 26
paste textarea "Body type requires height+age → Cannot select without inputs; shows validation.…"
type textarea "*"
type textarea "Body type requires height+age → Cannot select without inputs; shows validation.…"
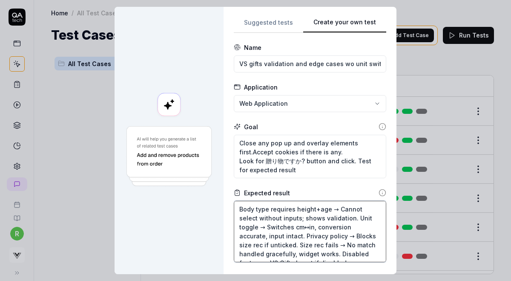
scroll to position [1, 0]
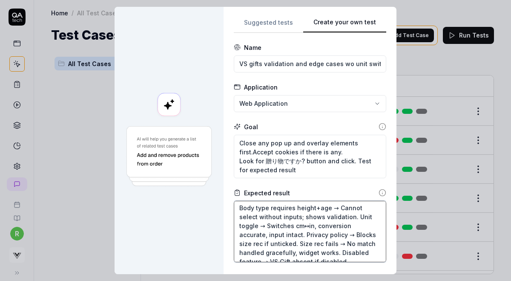
drag, startPoint x: 308, startPoint y: 233, endPoint x: 359, endPoint y: 216, distance: 54.2
click at [359, 216] on textarea "Body type requires height+age → Cannot select without inputs; shows validation.…" at bounding box center [310, 231] width 153 height 61
type textarea "*"
type textarea "Body type requires height+age → Cannot select without inputs; shows validation.…"
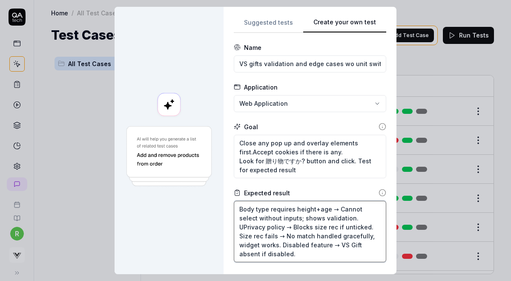
scroll to position [0, 0]
type textarea "*"
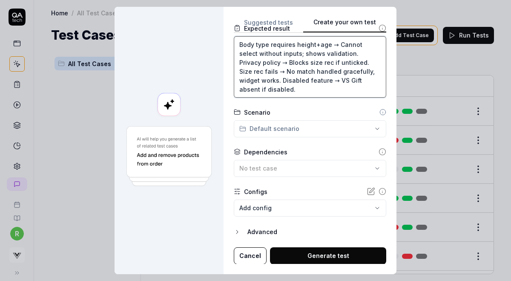
type textarea "Body type requires height+age → Cannot select without inputs; shows validation.…"
click at [317, 256] on button "Generate test" at bounding box center [328, 255] width 116 height 17
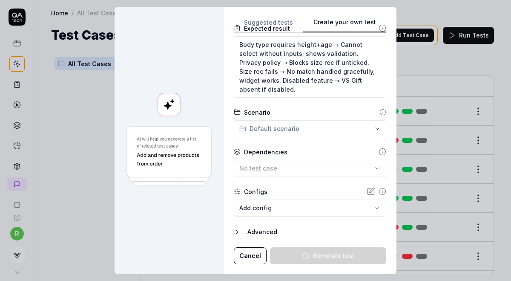
type textarea "*"
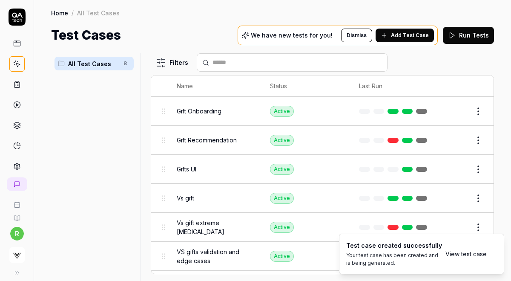
scroll to position [61, 0]
